Goal: Task Accomplishment & Management: Manage account settings

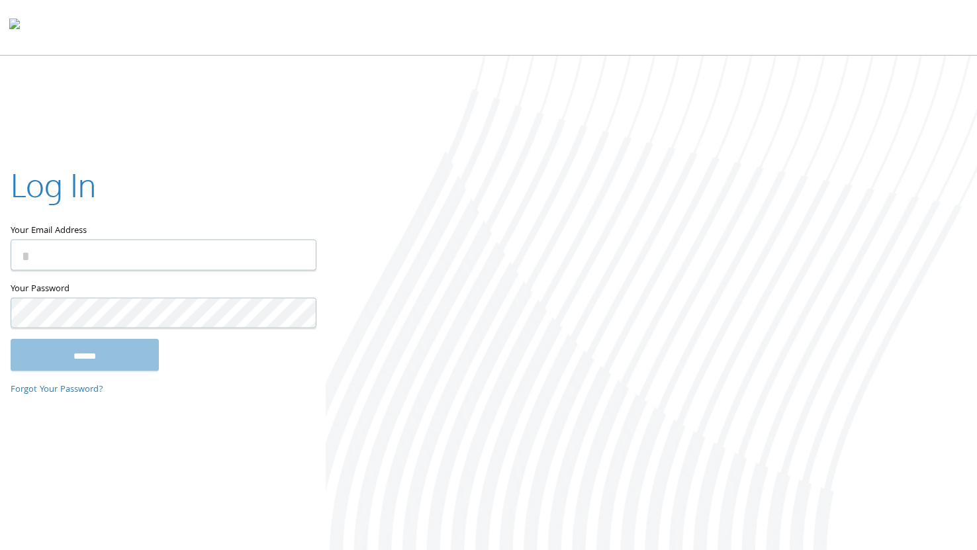
type input "**********"
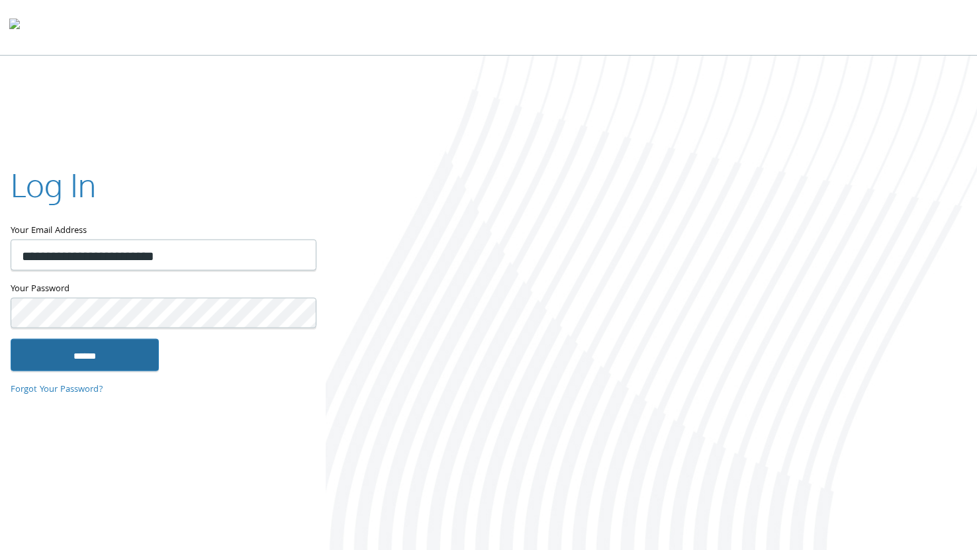
click at [121, 346] on input "******" at bounding box center [85, 355] width 148 height 32
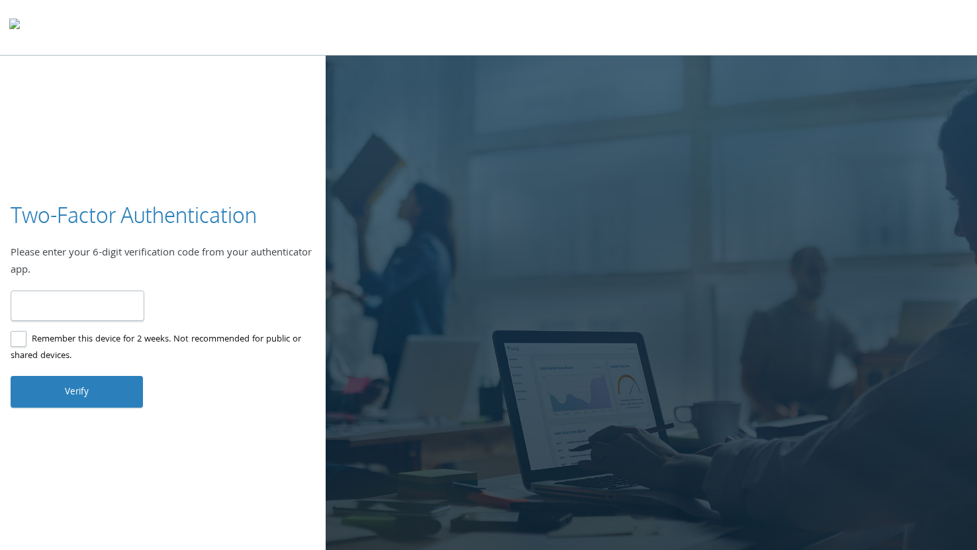
type input "******"
click at [63, 401] on button "Verify" at bounding box center [77, 392] width 132 height 32
